Goal: Task Accomplishment & Management: Manage account settings

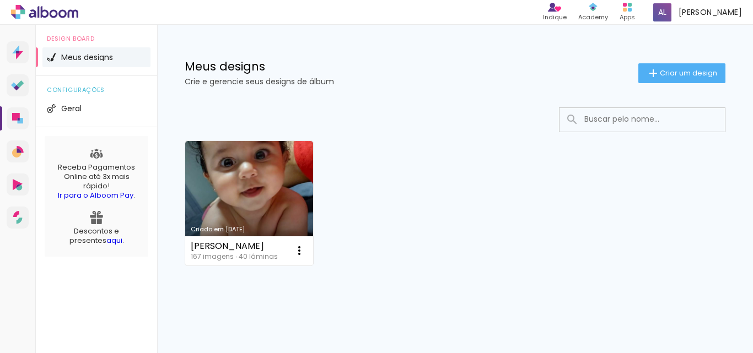
click at [94, 59] on span "Meus designs" at bounding box center [87, 57] width 52 height 8
click at [57, 52] on li "Meus designs" at bounding box center [96, 57] width 108 height 20
click at [73, 106] on span "Geral" at bounding box center [71, 109] width 20 height 8
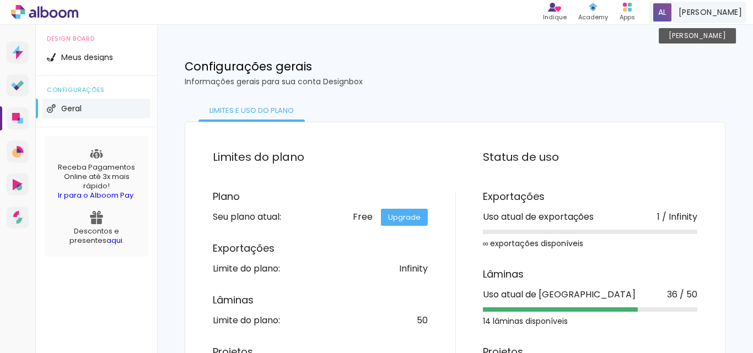
click at [696, 2] on div "[PERSON_NAME] [PERSON_NAME]" at bounding box center [698, 12] width 98 height 21
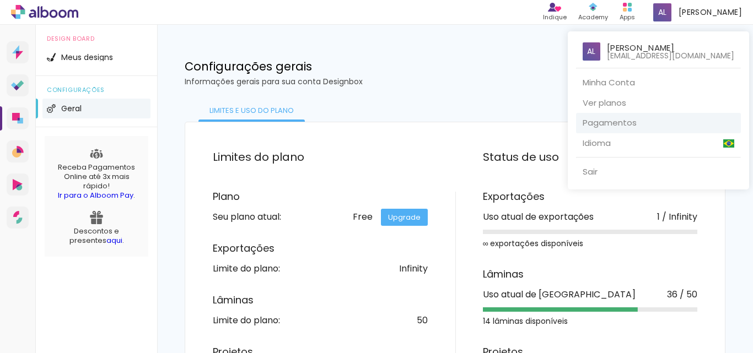
click at [614, 123] on link "Pagamentos" at bounding box center [658, 123] width 165 height 20
